Goal: Task Accomplishment & Management: Manage account settings

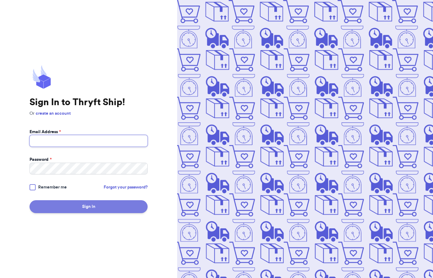
type input "[EMAIL_ADDRESS][DOMAIN_NAME]"
click at [70, 209] on button "Sign In" at bounding box center [89, 206] width 118 height 13
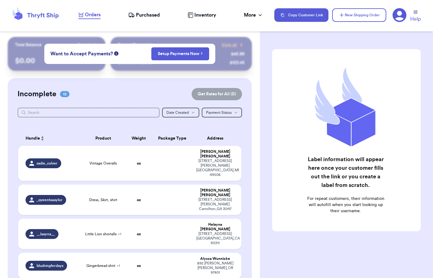
click at [146, 11] on nav "Orders Purchased Inventory More Stats Completed Orders Payments Payouts Copy Cu…" at bounding box center [252, 15] width 361 height 20
click at [146, 17] on span "Purchased" at bounding box center [148, 14] width 24 height 7
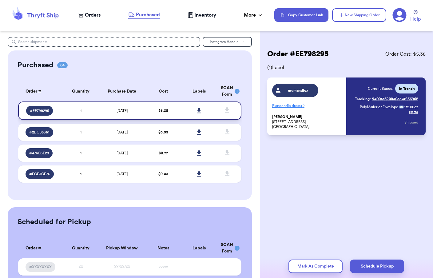
click at [72, 109] on td "1" at bounding box center [81, 110] width 36 height 18
click at [307, 266] on button "Mark As Complete" at bounding box center [315, 267] width 54 height 14
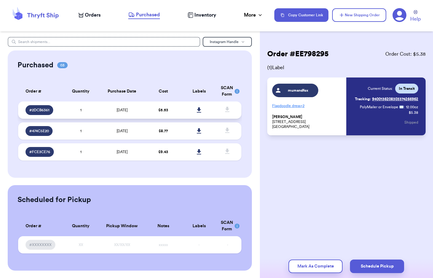
click at [67, 108] on td "1" at bounding box center [81, 109] width 36 height 17
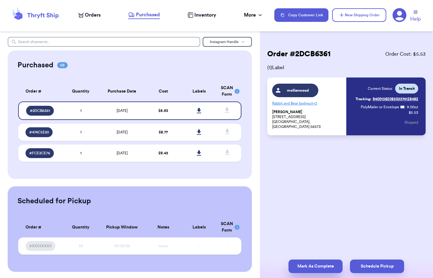
click at [330, 271] on button "Mark As Complete" at bounding box center [315, 267] width 54 height 14
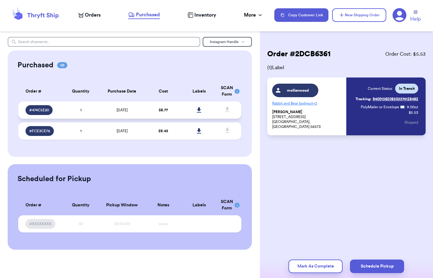
click at [101, 116] on td "[DATE]" at bounding box center [122, 109] width 47 height 17
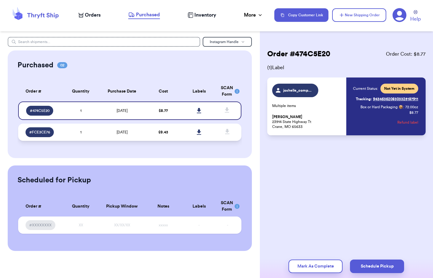
click at [97, 130] on td "1" at bounding box center [81, 132] width 36 height 17
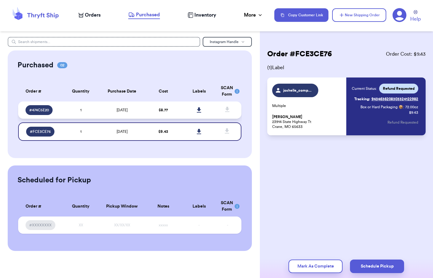
click at [90, 107] on td "1" at bounding box center [81, 109] width 36 height 17
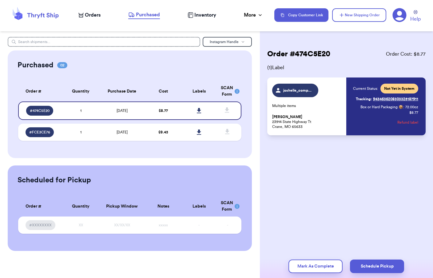
click at [411, 124] on button "Refund label" at bounding box center [407, 123] width 21 height 14
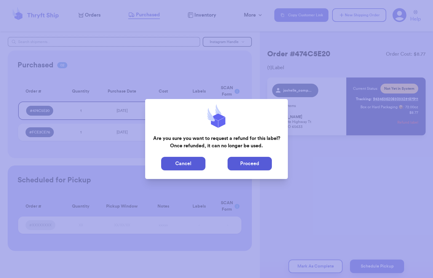
click at [249, 167] on button "Proceed" at bounding box center [250, 164] width 44 height 14
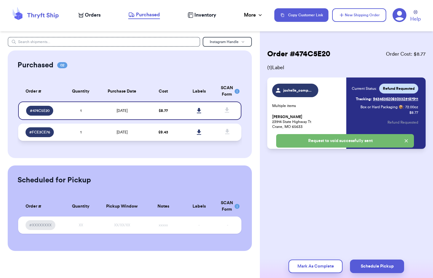
click at [71, 134] on td "1" at bounding box center [81, 132] width 36 height 17
